Goal: Transaction & Acquisition: Purchase product/service

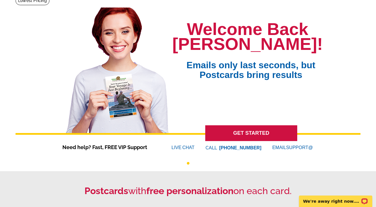
scroll to position [43, 0]
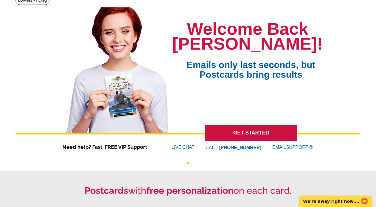
click at [251, 131] on link "GET STARTED" at bounding box center [251, 133] width 92 height 16
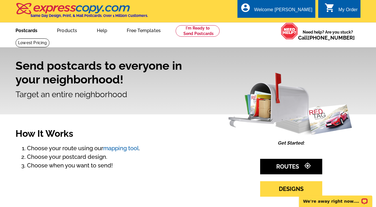
click at [32, 32] on link "Postcards" at bounding box center [26, 30] width 40 height 14
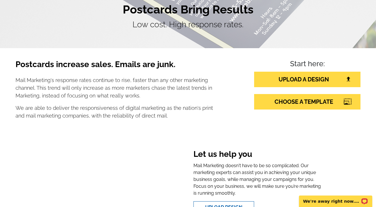
scroll to position [60, 0]
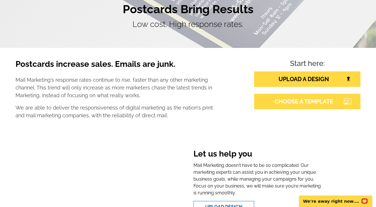
click at [287, 100] on link "CHOOSE A TEMPLATE" at bounding box center [307, 102] width 106 height 16
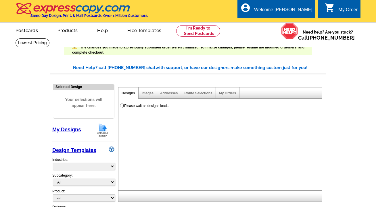
select select "785"
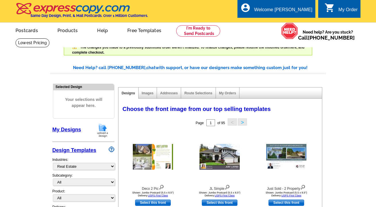
click at [75, 128] on link "My Designs" at bounding box center [66, 130] width 29 height 6
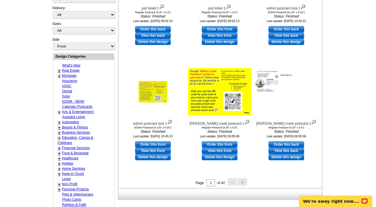
scroll to position [181, 0]
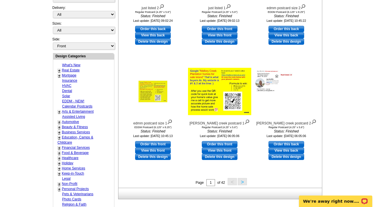
click at [240, 182] on button ">" at bounding box center [242, 181] width 9 height 7
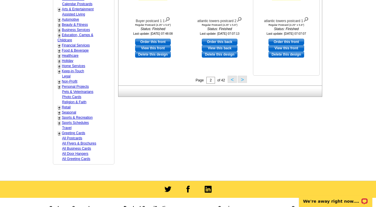
scroll to position [303, 0]
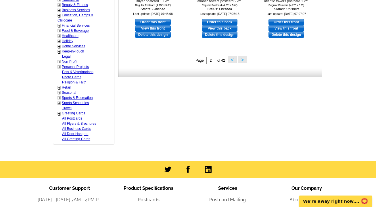
click at [242, 60] on button ">" at bounding box center [242, 59] width 9 height 7
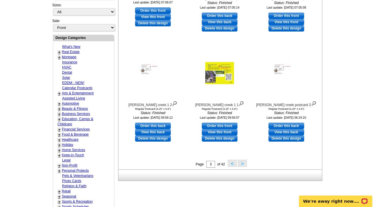
scroll to position [225, 0]
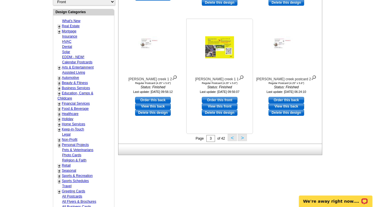
click at [230, 105] on link "View this front" at bounding box center [220, 106] width 36 height 6
click at [222, 101] on link "Order this front" at bounding box center [220, 100] width 36 height 6
select select "1"
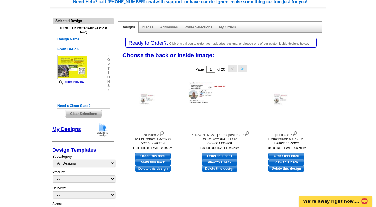
scroll to position [67, 0]
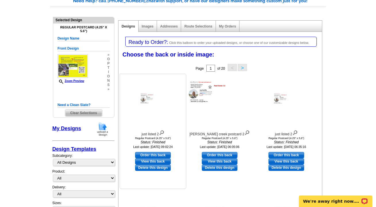
click at [153, 160] on link "View this back" at bounding box center [153, 162] width 36 height 6
click at [161, 155] on link "Order this back" at bounding box center [153, 155] width 36 height 6
select select "front"
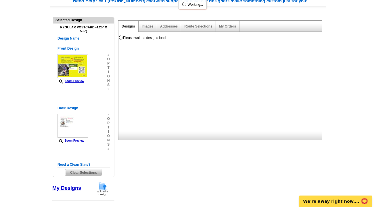
scroll to position [0, 0]
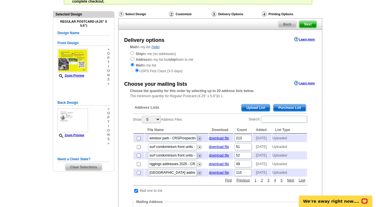
scroll to position [51, 0]
click at [262, 183] on link "2" at bounding box center [261, 180] width 5 height 5
click at [138, 149] on input "checkbox" at bounding box center [139, 147] width 4 height 4
checkbox input "true"
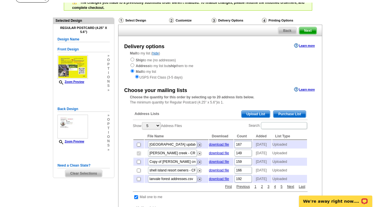
scroll to position [29, 0]
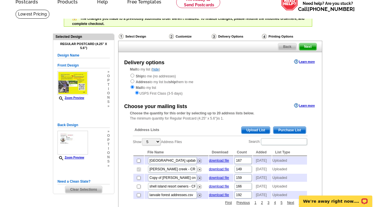
click at [304, 45] on span "Next" at bounding box center [307, 46] width 17 height 7
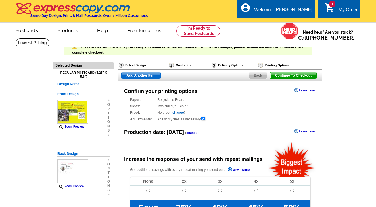
radio input "false"
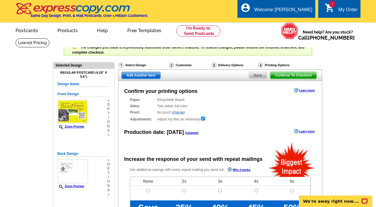
click at [288, 77] on span "Continue To Checkout" at bounding box center [293, 75] width 46 height 7
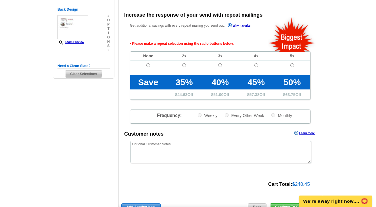
scroll to position [146, 0]
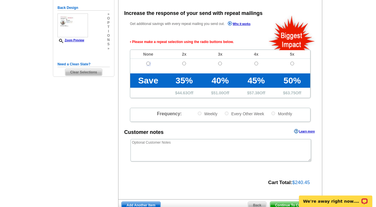
click at [149, 65] on input "radio" at bounding box center [148, 64] width 4 height 4
radio input "true"
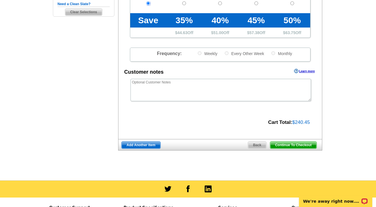
scroll to position [207, 0]
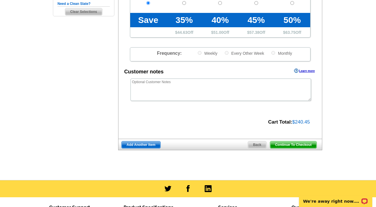
click at [276, 144] on span "Continue To Checkout" at bounding box center [293, 145] width 46 height 7
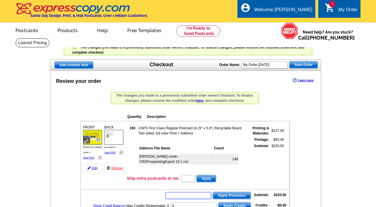
click at [185, 192] on input "text" at bounding box center [188, 195] width 46 height 7
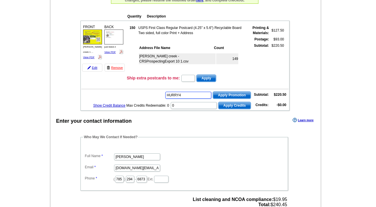
type input "HURRY40"
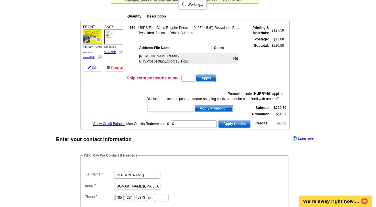
scroll to position [0, 0]
click at [173, 105] on input "text" at bounding box center [170, 108] width 46 height 7
paste input "SMS200bc"
type input "SMS200bc"
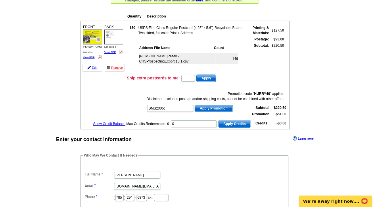
click at [206, 106] on span "Apply Promotion" at bounding box center [214, 108] width 38 height 7
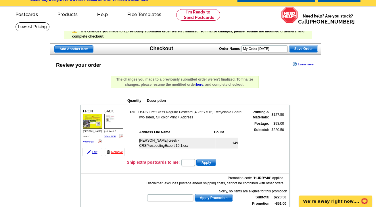
scroll to position [4, 0]
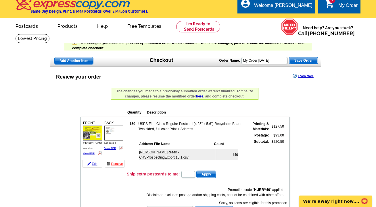
click at [199, 97] on link "here" at bounding box center [199, 97] width 7 height 4
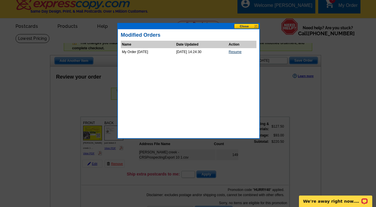
click at [240, 51] on link "Resume" at bounding box center [235, 52] width 13 height 4
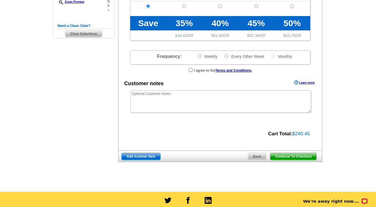
scroll to position [201, 0]
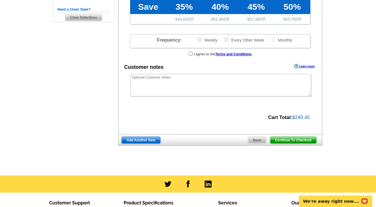
drag, startPoint x: 286, startPoint y: 140, endPoint x: 214, endPoint y: 101, distance: 82.0
click at [286, 139] on span "Continue To Checkout" at bounding box center [293, 140] width 46 height 7
click at [188, 54] on input "checkbox" at bounding box center [190, 54] width 4 height 4
checkbox input "true"
click at [277, 140] on span "Continue To Checkout" at bounding box center [293, 140] width 46 height 7
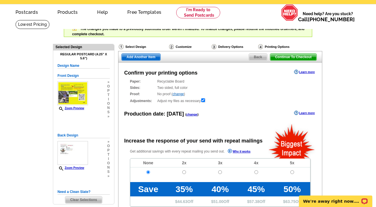
scroll to position [20, 0]
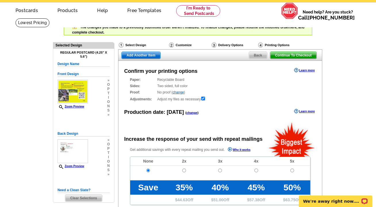
click at [293, 55] on span "Continue To Checkout" at bounding box center [293, 55] width 46 height 7
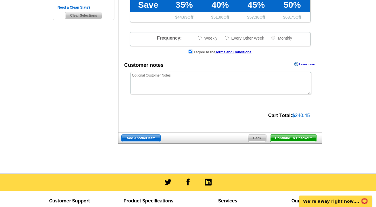
scroll to position [203, 0]
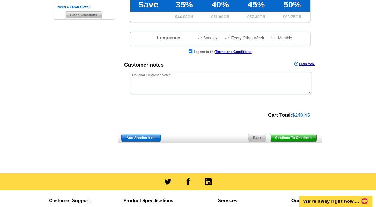
click at [297, 139] on span "Continue To Checkout" at bounding box center [293, 138] width 46 height 7
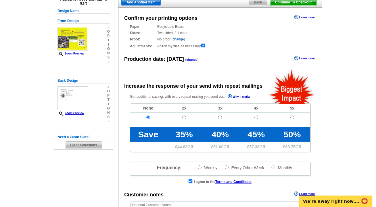
scroll to position [0, 0]
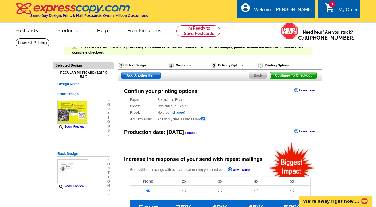
click at [295, 76] on span "Continue To Checkout" at bounding box center [293, 75] width 46 height 7
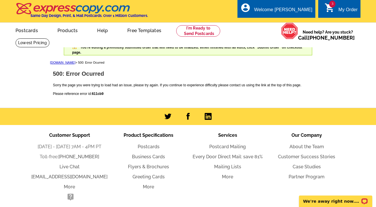
click at [340, 10] on div "My Order" at bounding box center [347, 11] width 19 height 8
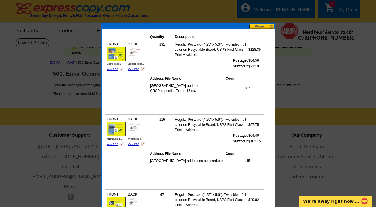
click at [261, 27] on button at bounding box center [261, 26] width 25 height 5
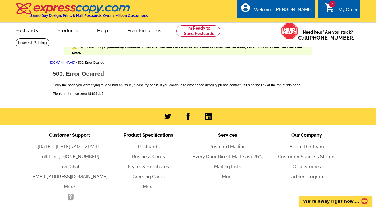
click at [335, 10] on link "3 shopping_cart My Order" at bounding box center [340, 9] width 33 height 7
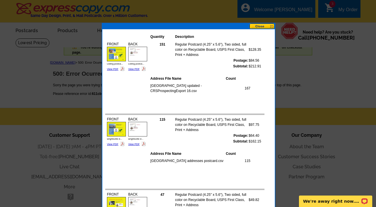
click at [259, 26] on button at bounding box center [261, 26] width 25 height 5
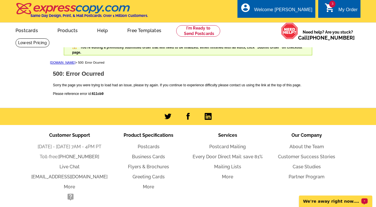
click at [345, 203] on p "We're away right now. Please check back later!" at bounding box center [331, 201] width 57 height 5
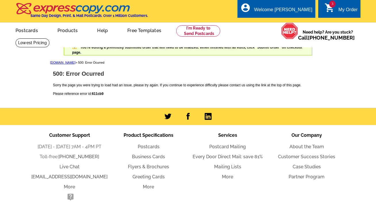
click at [324, 65] on p "expresscopy.com > 500: Error Ocurred" at bounding box center [188, 62] width 276 height 5
click at [206, 29] on link at bounding box center [198, 30] width 44 height 11
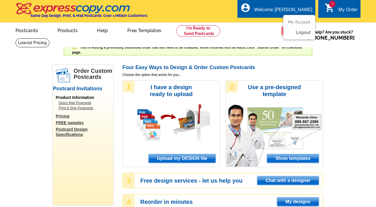
click at [303, 32] on link "Logout" at bounding box center [303, 32] width 15 height 5
